Goal: Register for event/course

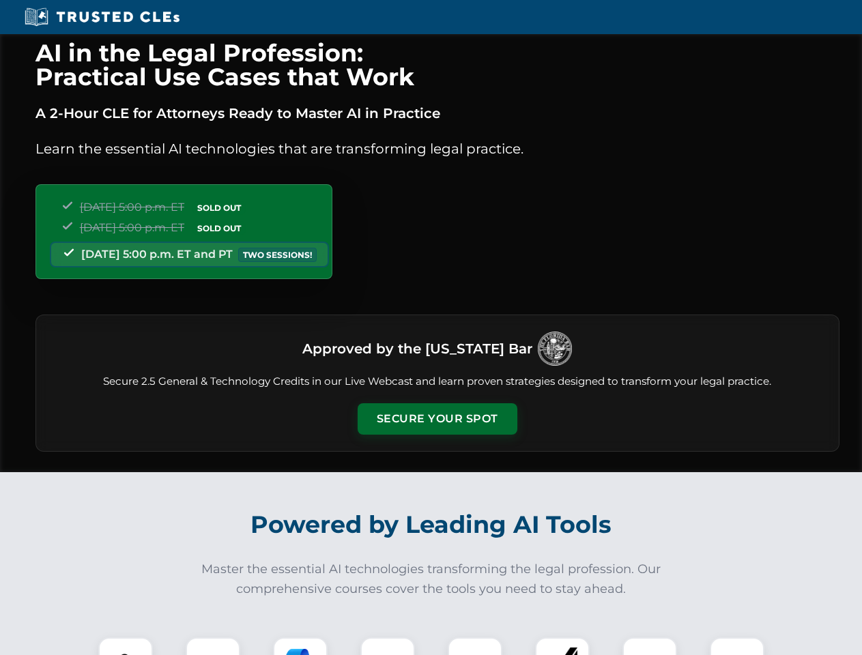
click at [437, 419] on button "Secure Your Spot" at bounding box center [438, 418] width 160 height 31
click at [126, 646] on img at bounding box center [126, 665] width 40 height 40
